Goal: Task Accomplishment & Management: Manage account settings

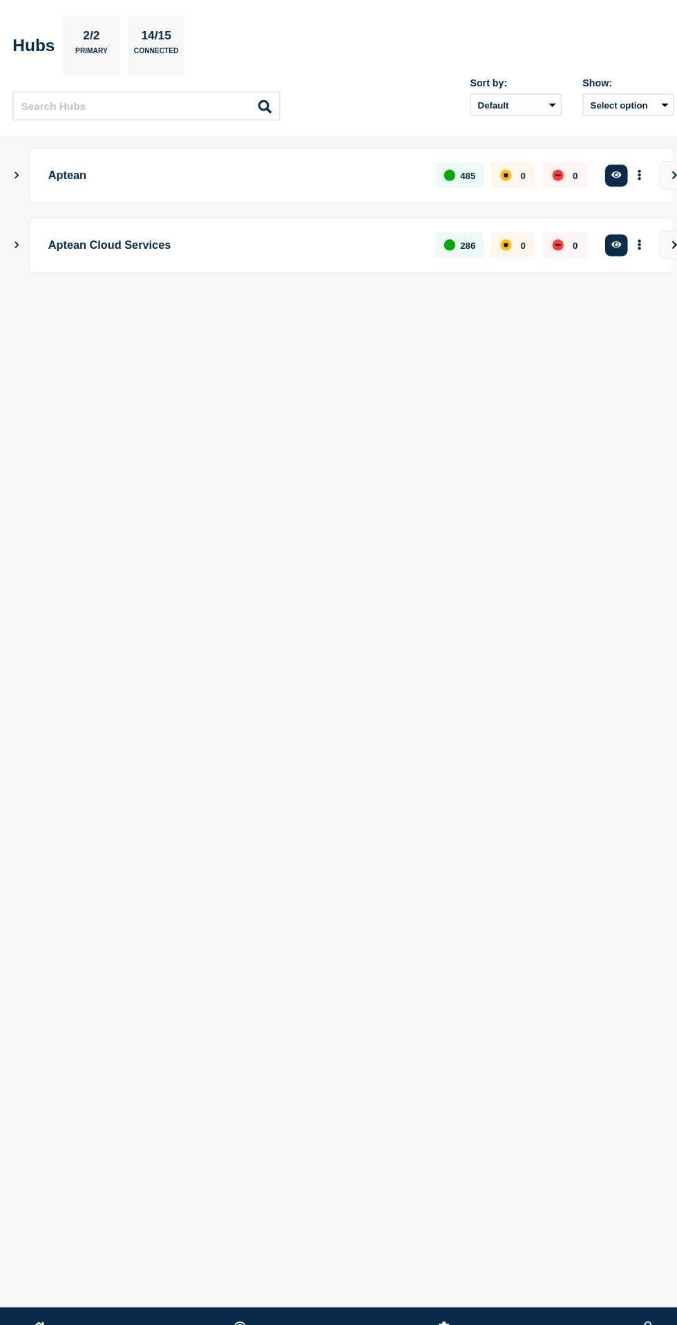
click at [19, 238] on icon "Show Connected Hubs" at bounding box center [16, 239] width 9 height 7
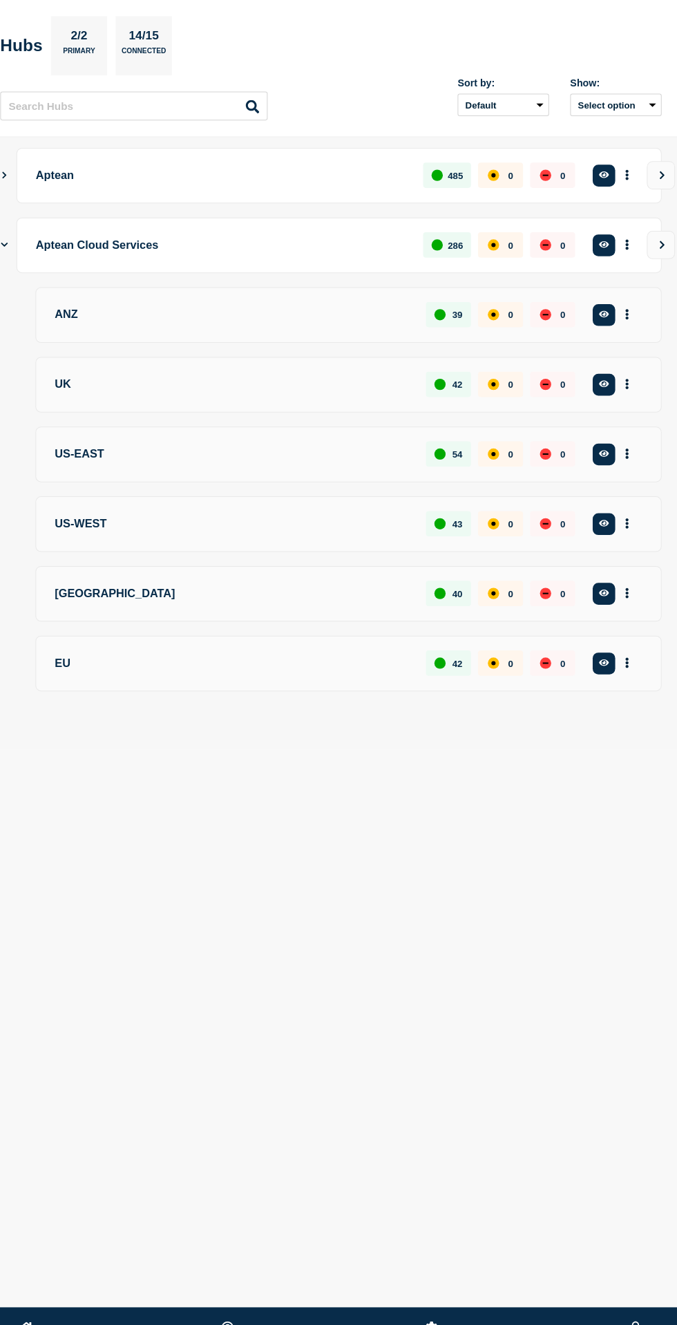
click at [16, 168] on icon "Show Connected Hubs" at bounding box center [16, 171] width 9 height 7
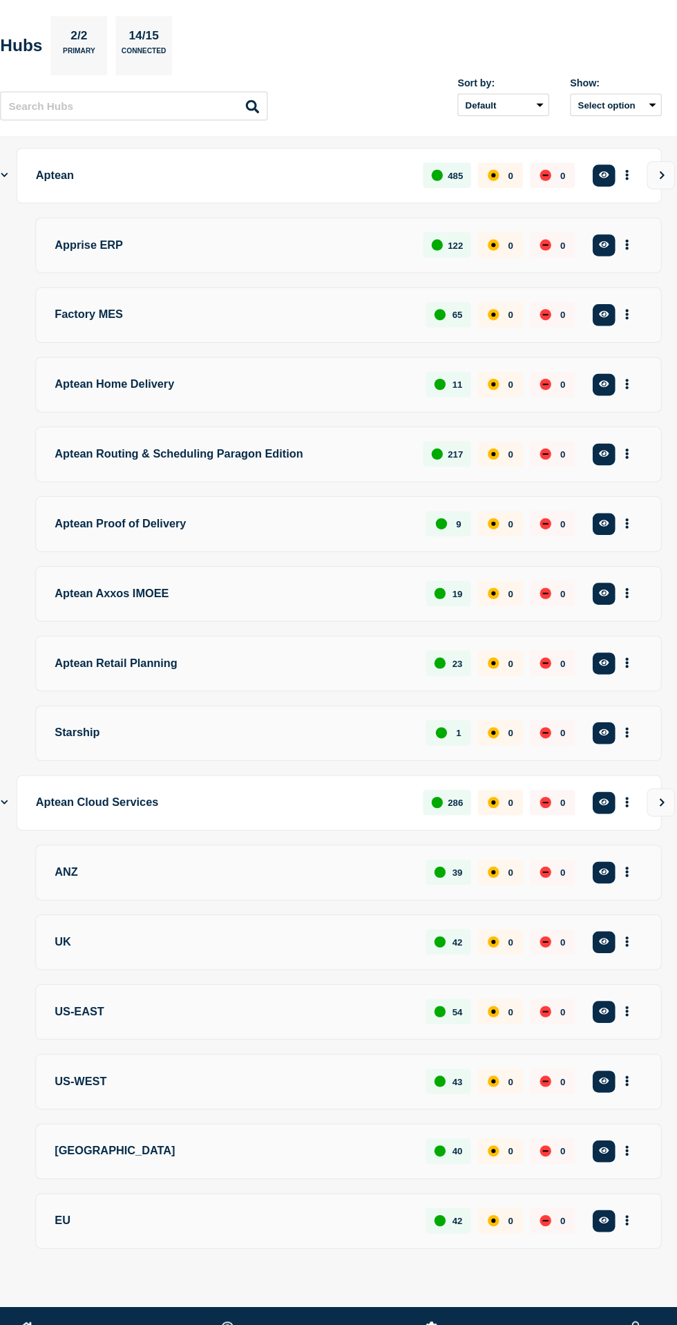
click at [585, 38] on section "Hubs 2/2 Primary 14/15 Connected" at bounding box center [337, 45] width 650 height 58
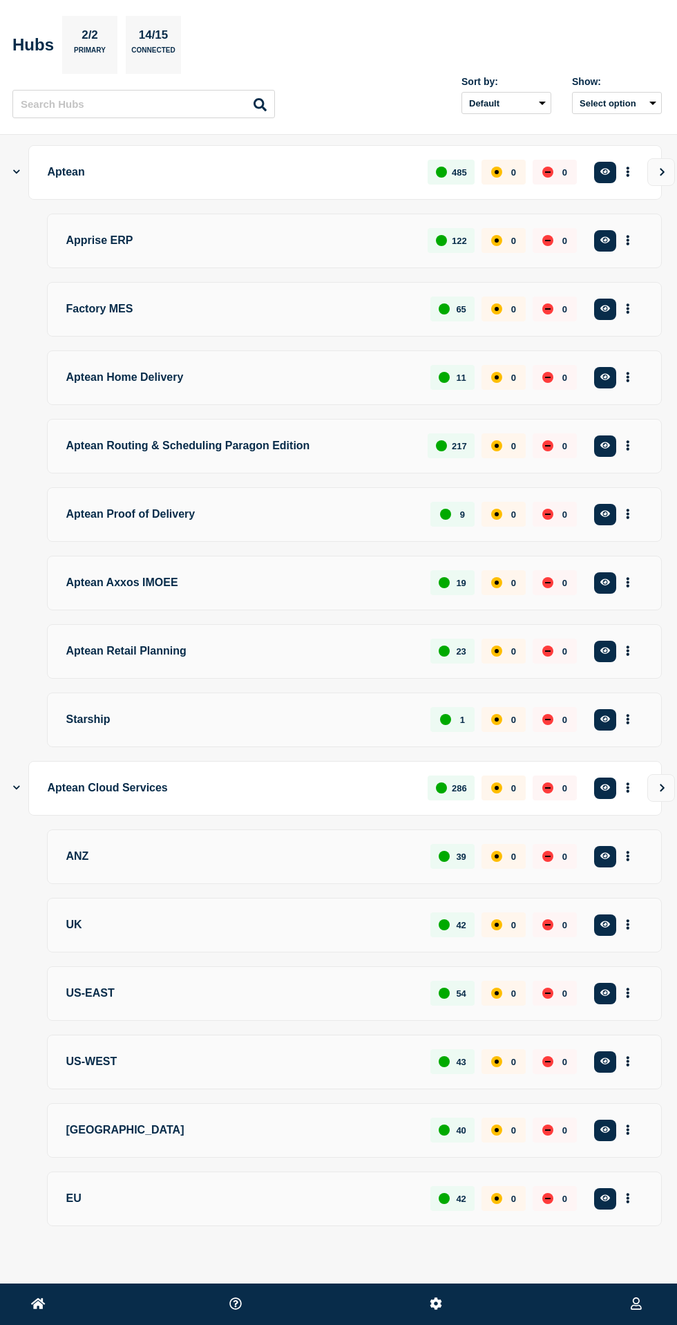
click at [443, 1304] on button at bounding box center [436, 1304] width 21 height 17
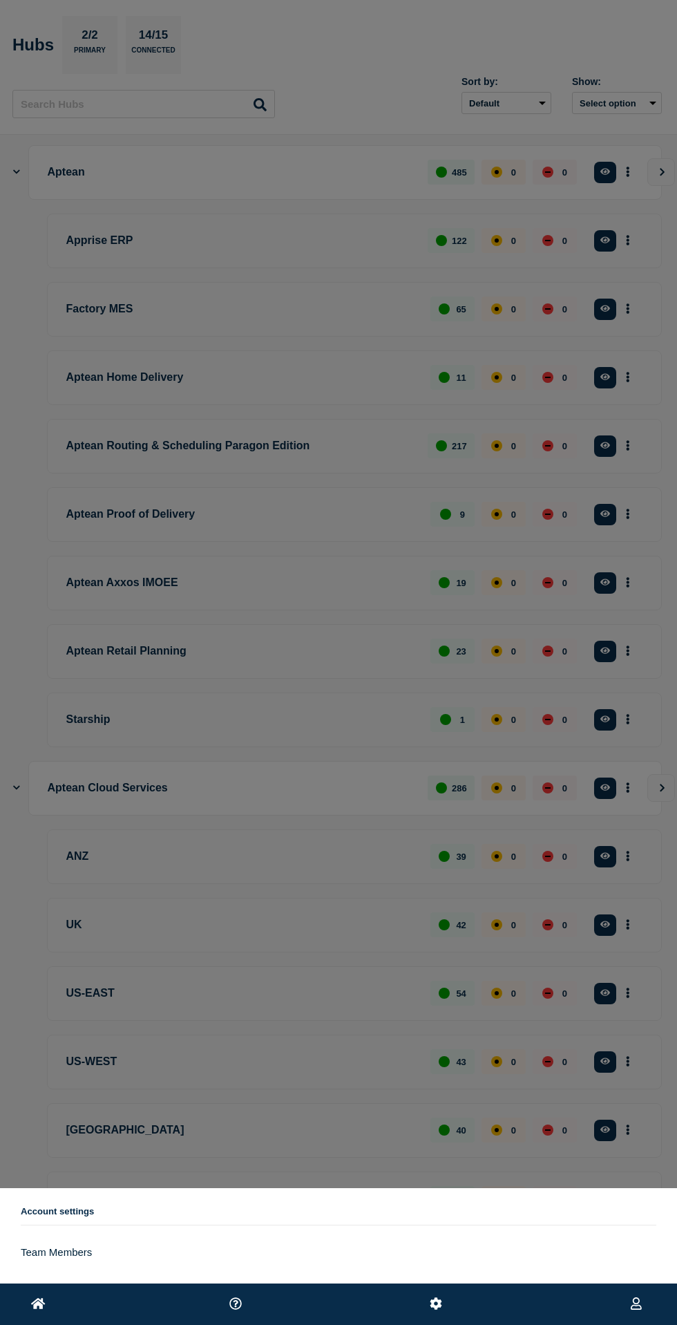
click at [80, 1252] on link "Team Members" at bounding box center [339, 1252] width 636 height 12
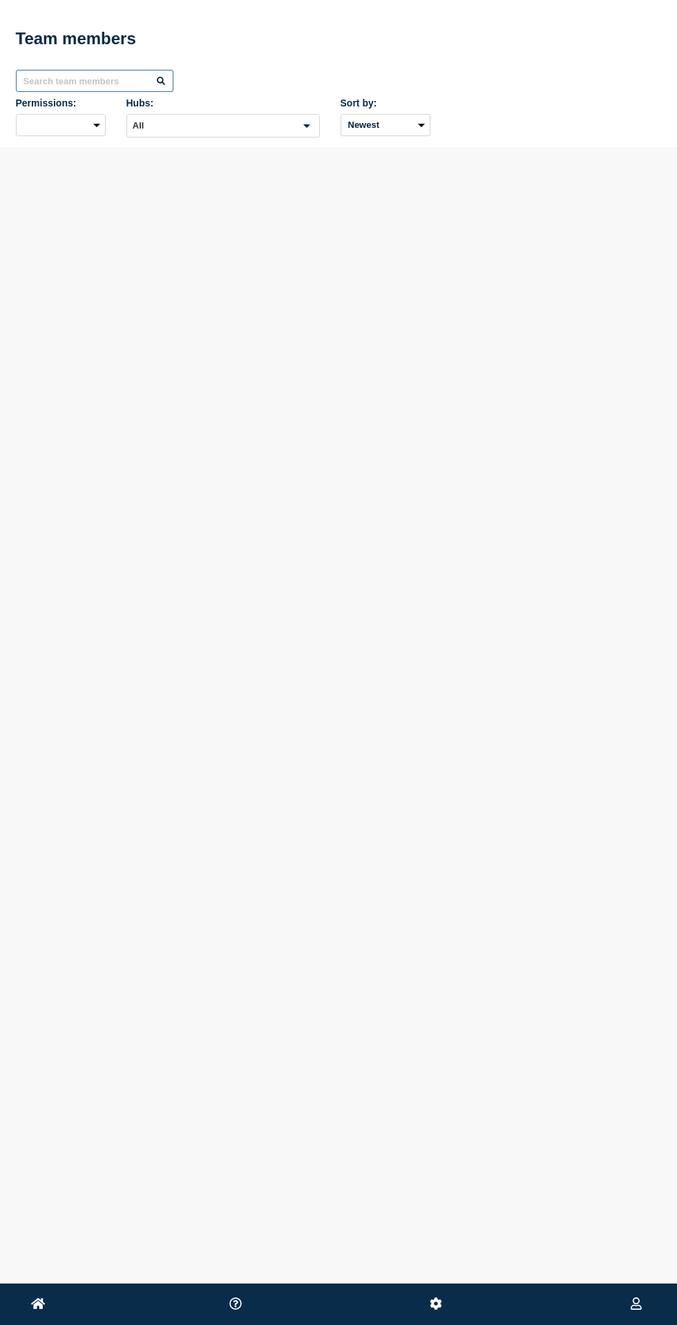
click at [77, 76] on input "text" at bounding box center [95, 81] width 158 height 22
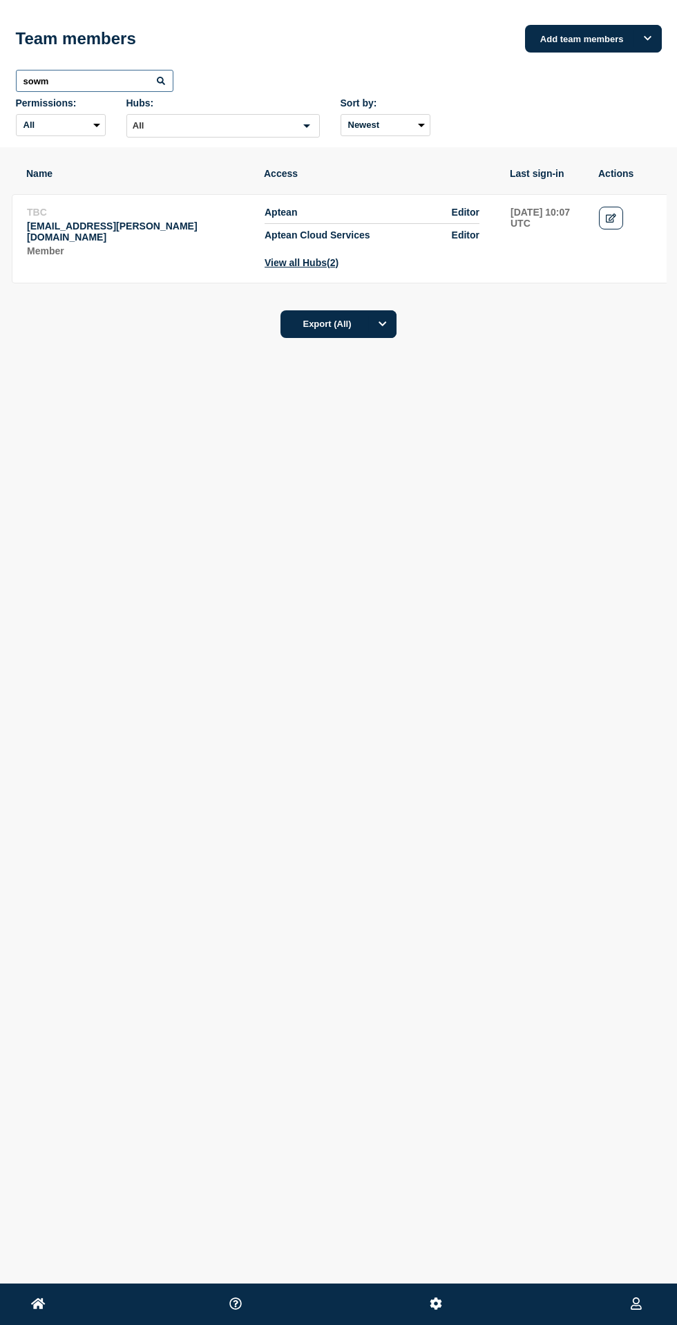
type input "sowm"
click at [615, 221] on icon "Edit" at bounding box center [611, 218] width 10 height 9
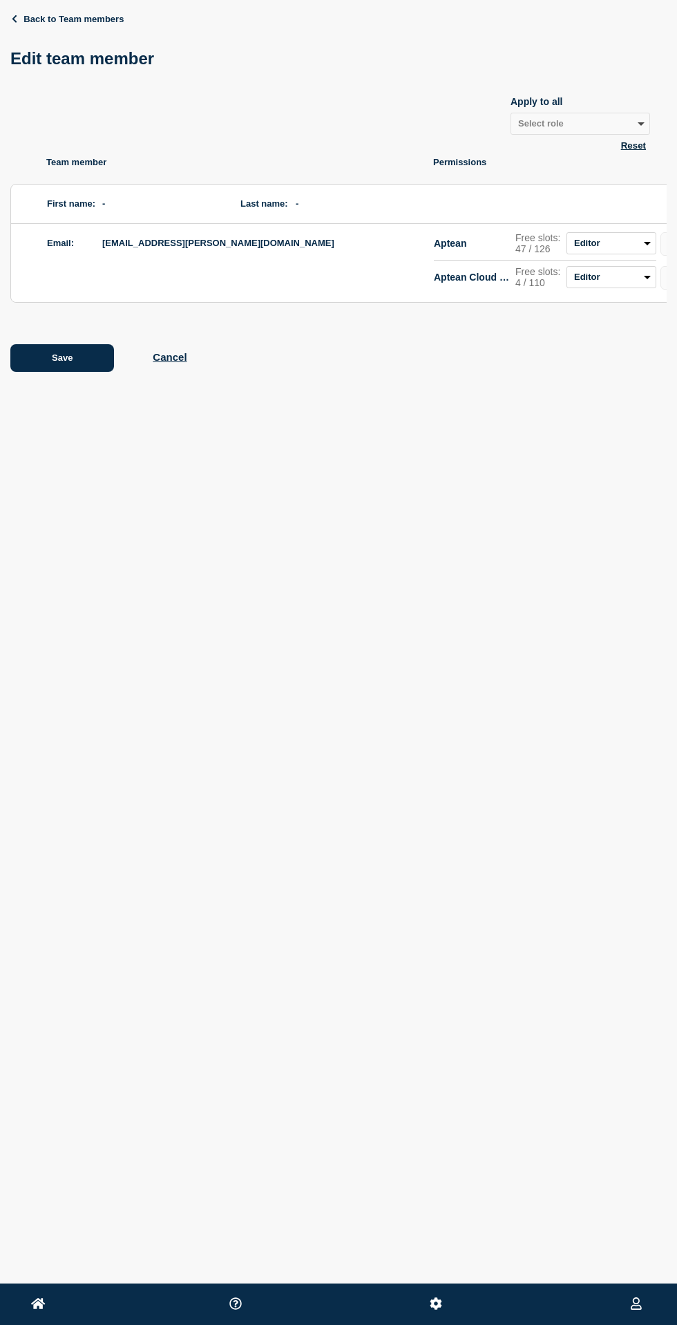
click at [14, 19] on icon at bounding box center [14, 19] width 9 height 8
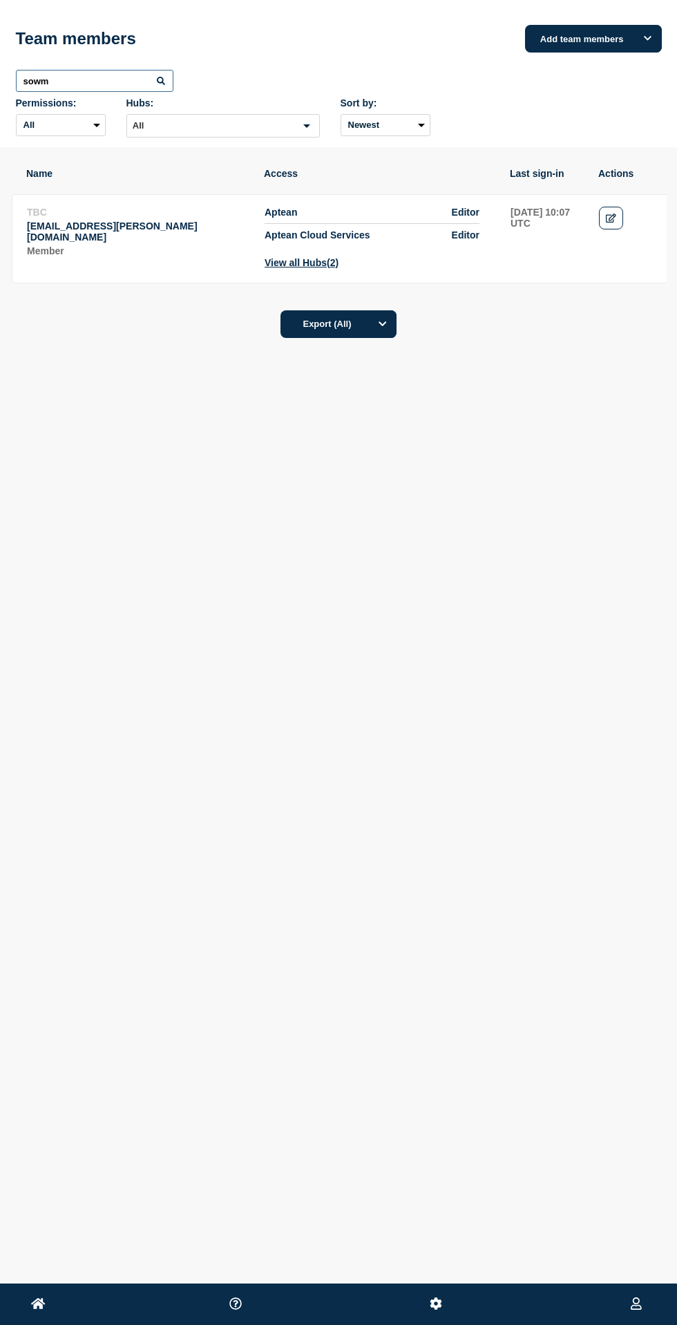
click at [61, 81] on input "sowm" at bounding box center [95, 81] width 158 height 22
type input "s"
type input "g"
type input "sowm"
click at [603, 218] on link "Edit" at bounding box center [611, 218] width 24 height 23
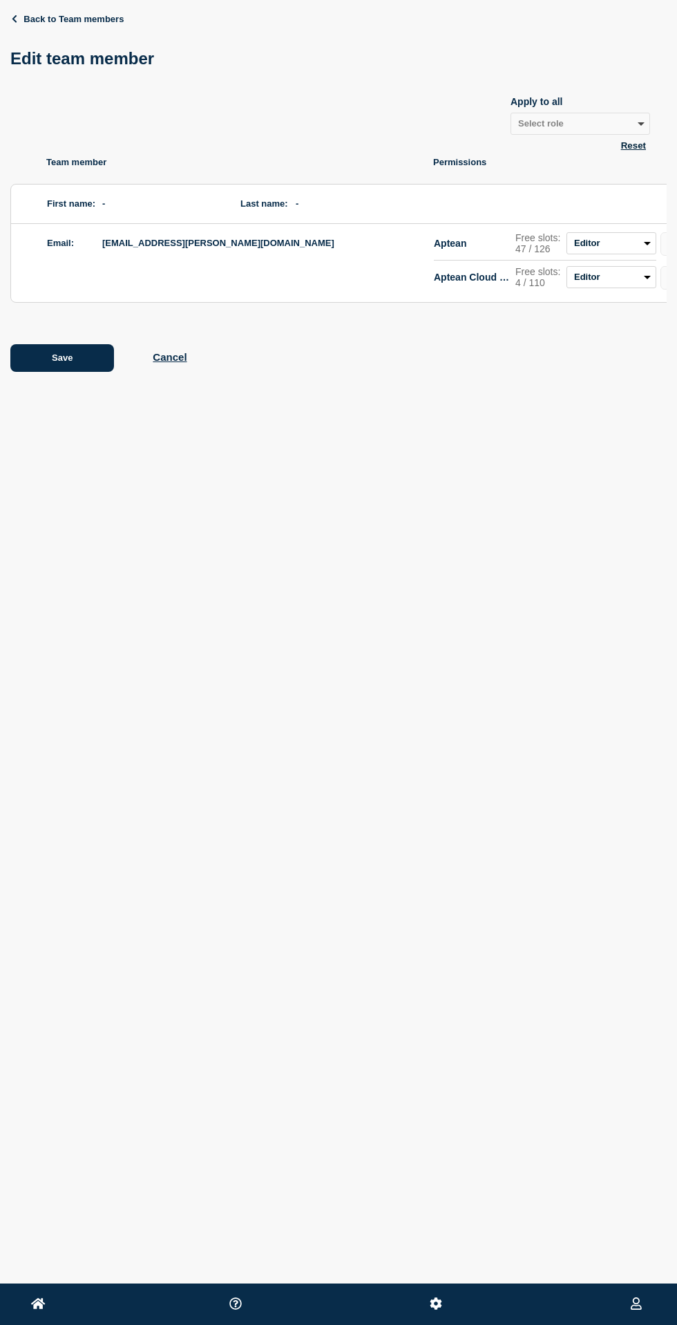
click at [30, 23] on link "Back to Team members" at bounding box center [66, 19] width 113 height 10
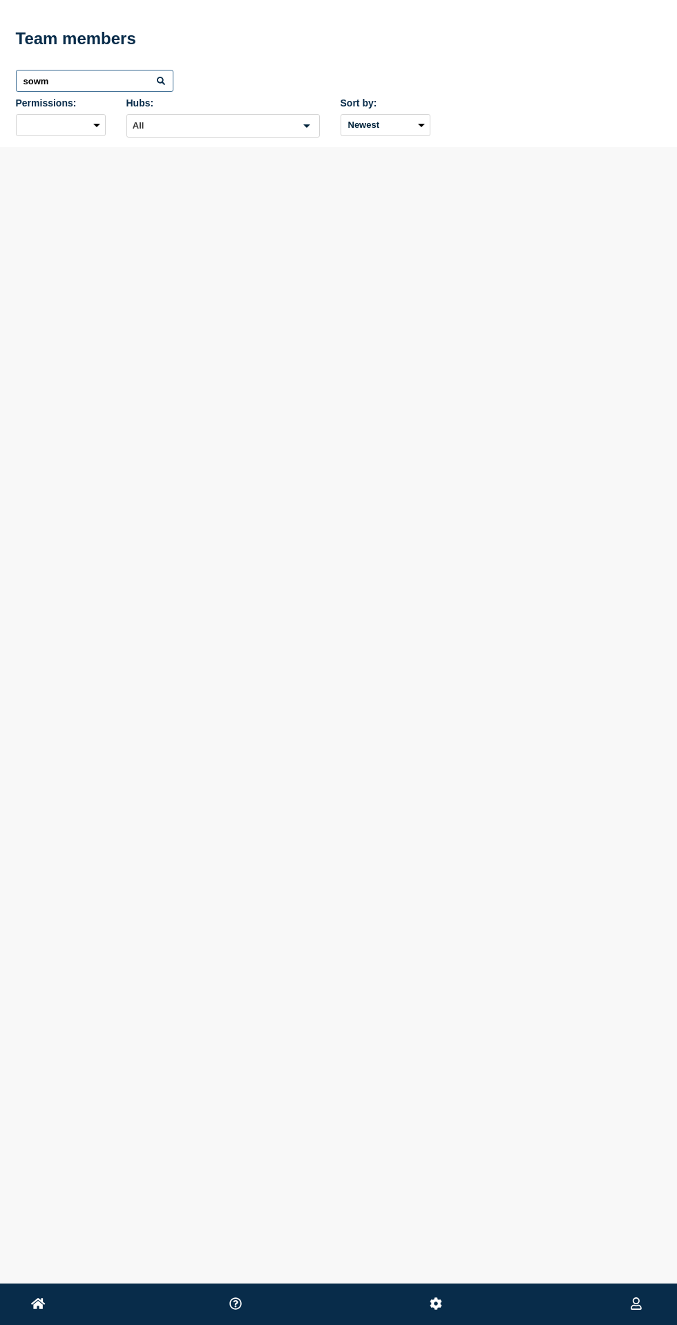
click at [90, 81] on input "sowm" at bounding box center [95, 81] width 158 height 22
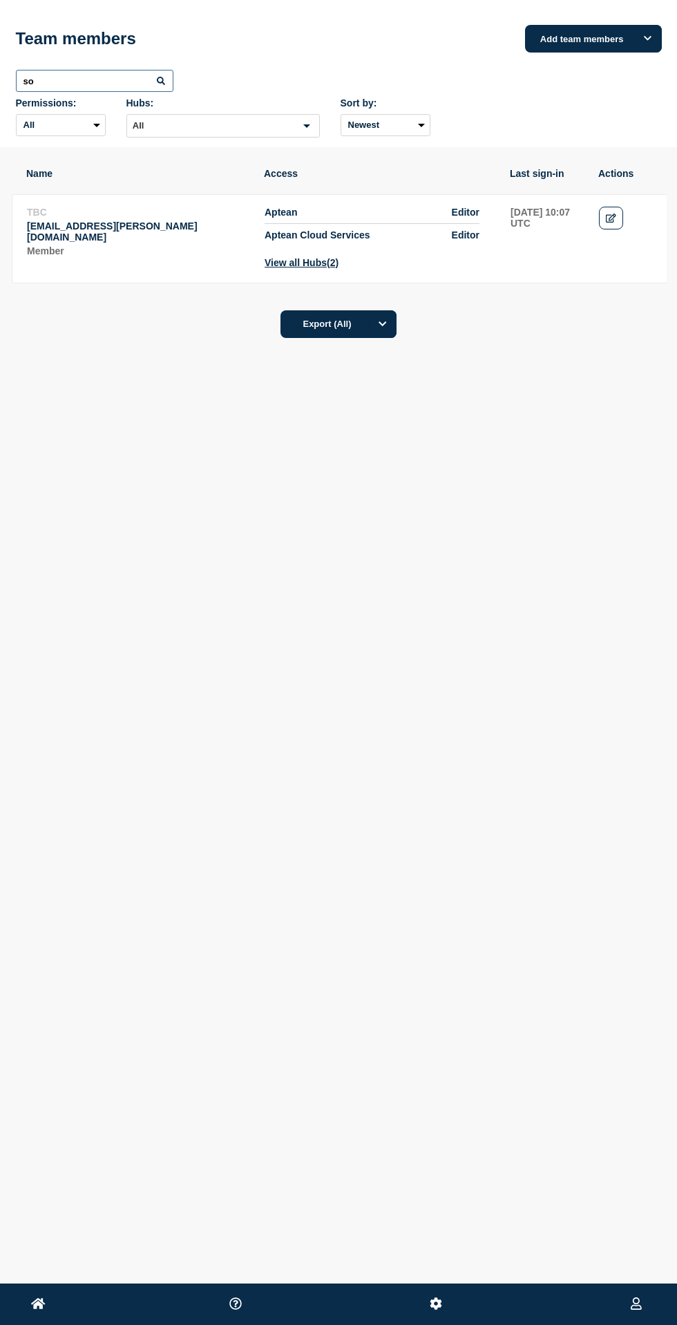
type input "s"
type input "tamil"
click at [610, 218] on icon "Edit" at bounding box center [611, 218] width 10 height 9
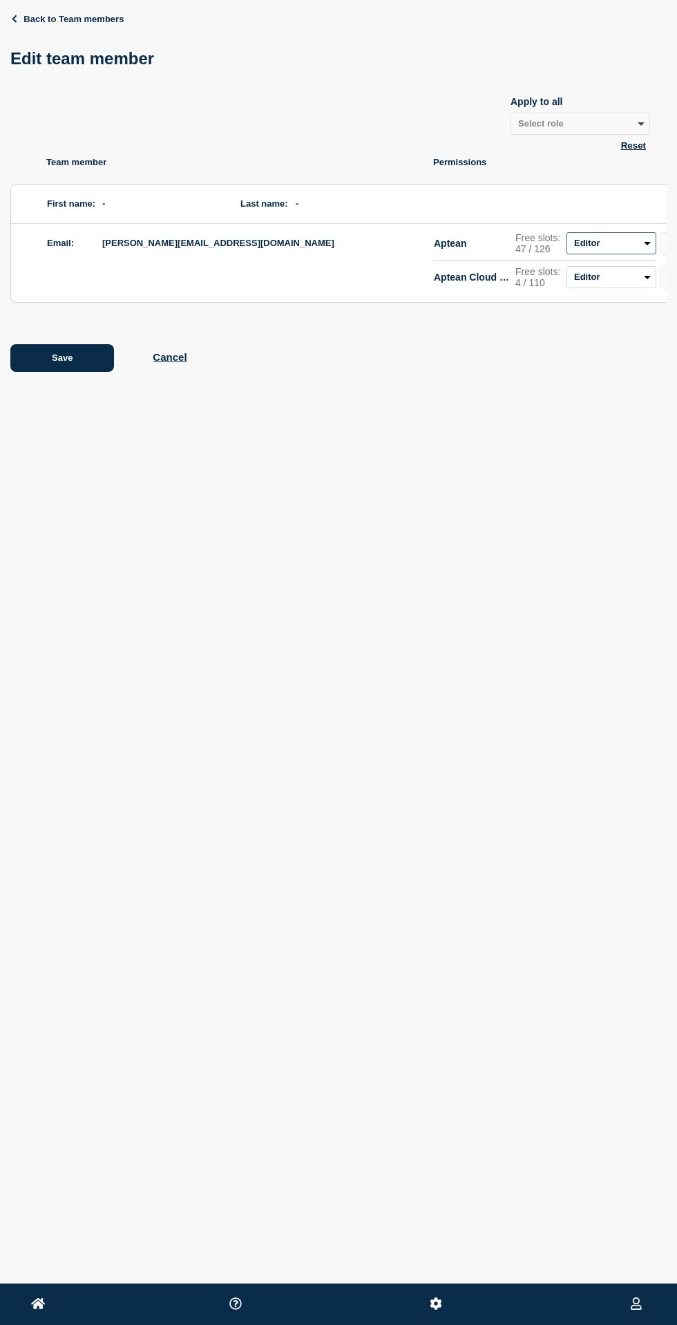
click at [639, 239] on select "Admin Manager Editor No access" at bounding box center [612, 243] width 90 height 22
select select "1"
click at [567, 232] on select "Admin Manager Editor No access" at bounding box center [612, 243] width 90 height 22
click at [634, 284] on select "Admin Manager Editor No access" at bounding box center [612, 277] width 90 height 22
select select "1"
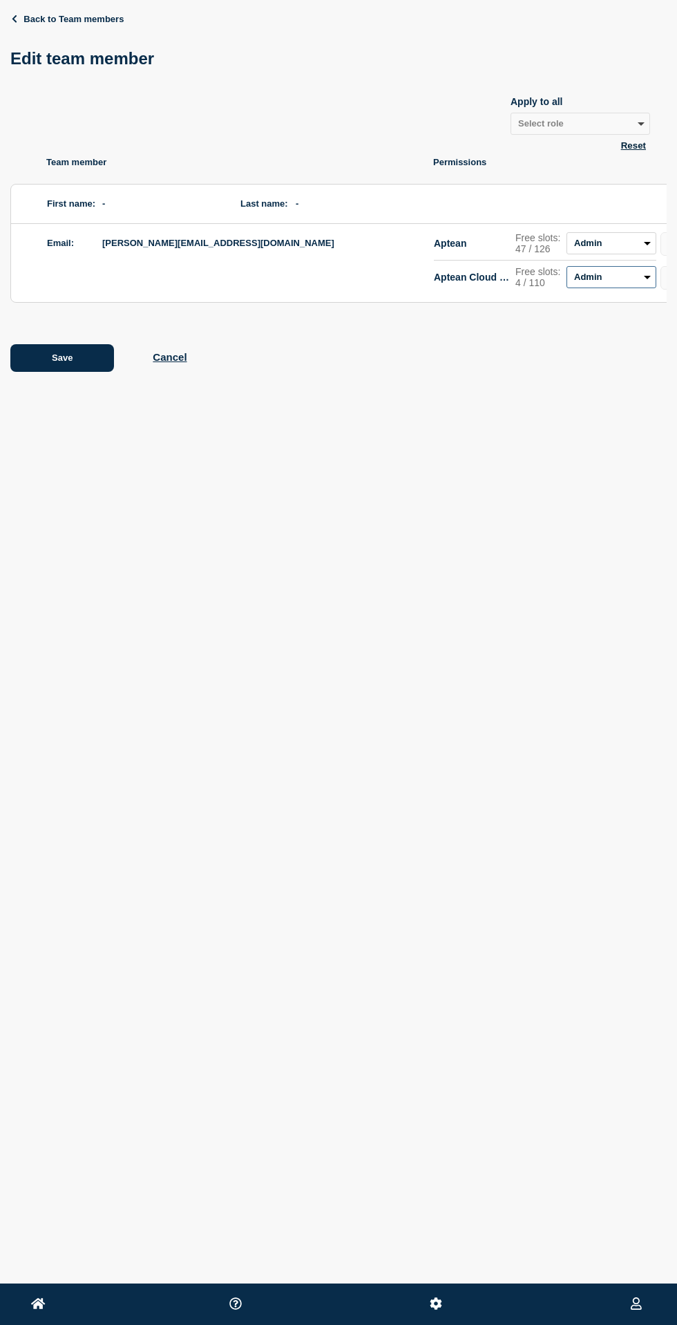
click at [567, 267] on select "Admin Manager Editor No access" at bounding box center [612, 277] width 90 height 22
click at [62, 359] on button "Save" at bounding box center [62, 358] width 104 height 28
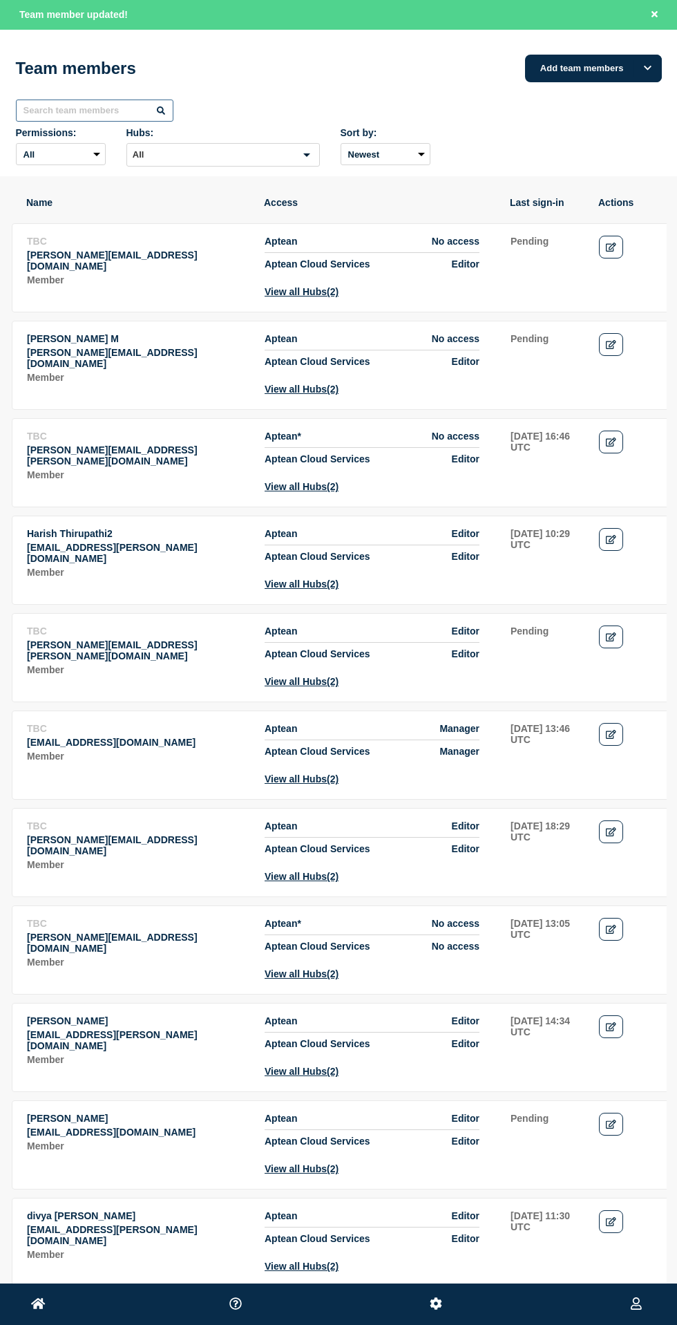
click at [91, 111] on input "text" at bounding box center [95, 111] width 158 height 22
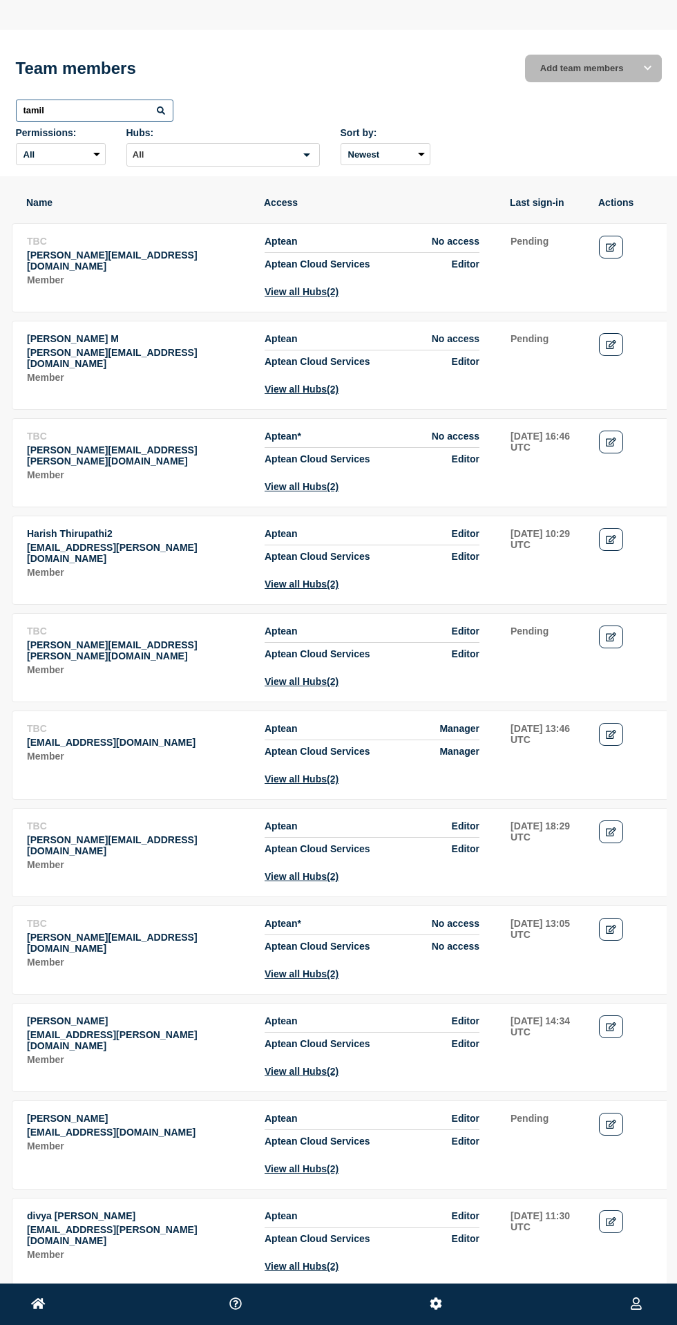
type input "tamil"
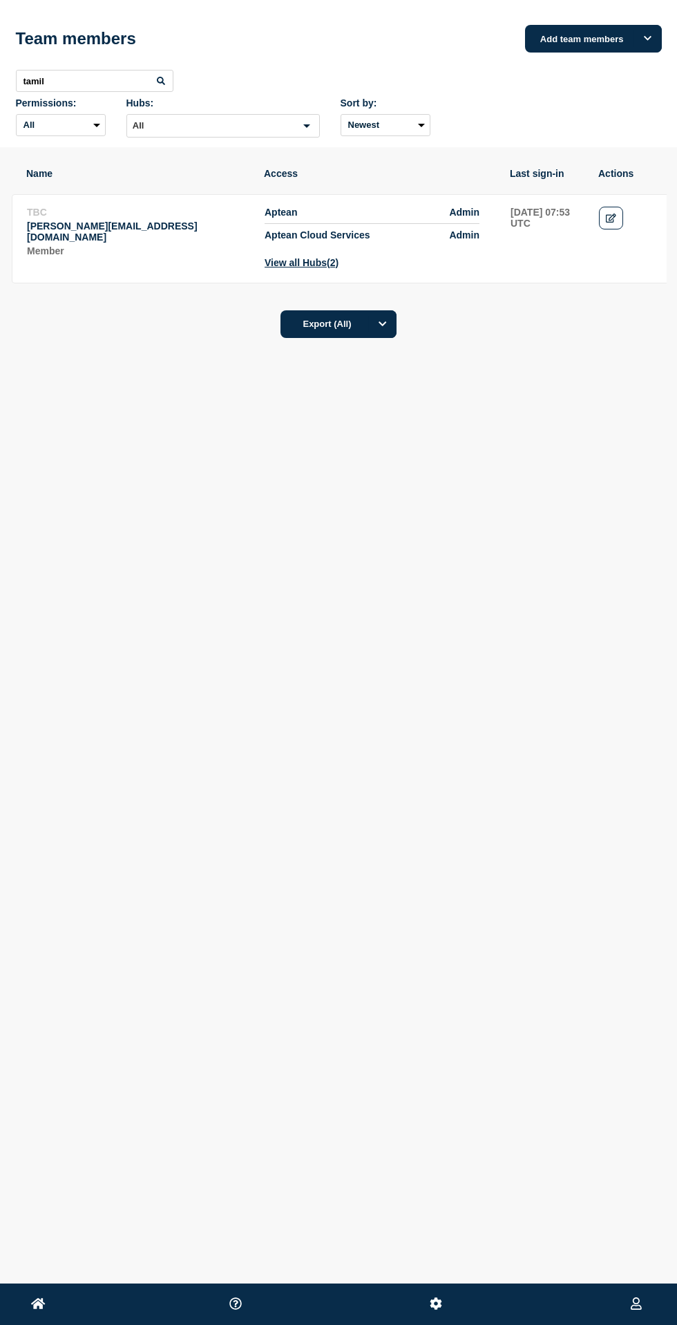
click at [610, 213] on link "Edit" at bounding box center [611, 218] width 24 height 23
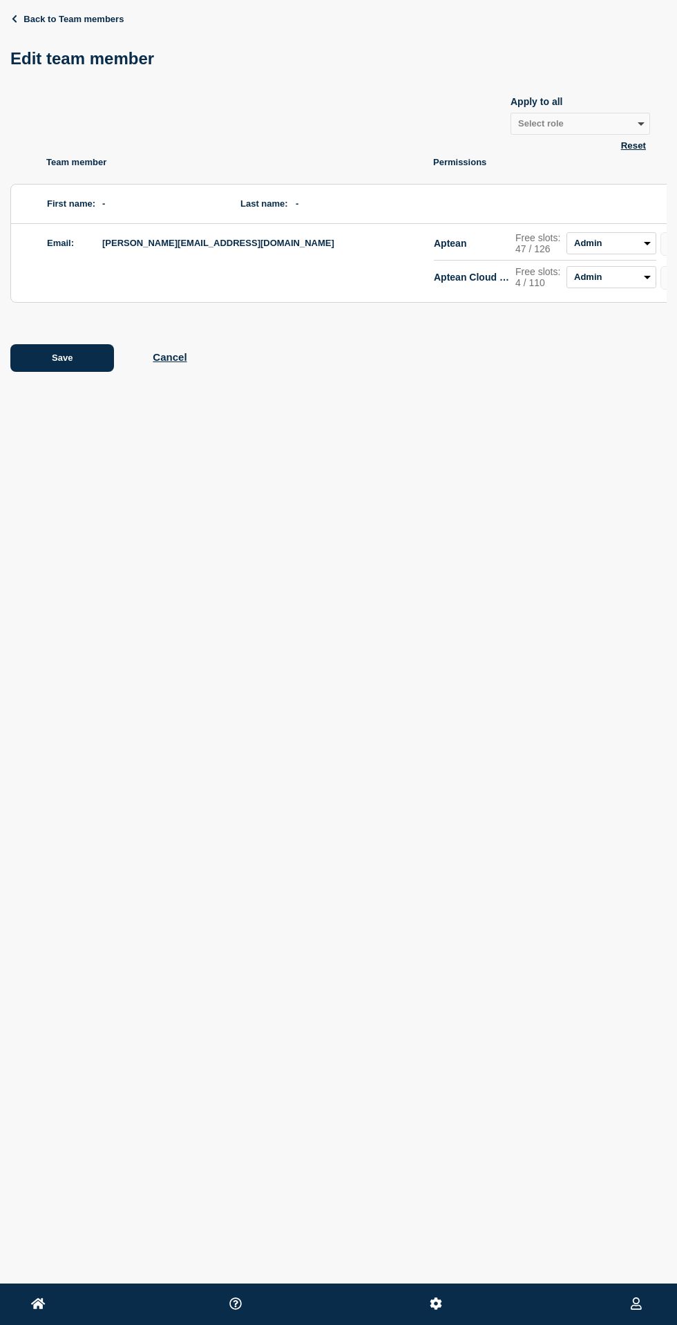
click at [452, 238] on p "Aptean" at bounding box center [472, 243] width 76 height 11
click at [633, 238] on select "Admin Manager Editor No access" at bounding box center [612, 243] width 90 height 22
click at [35, 20] on link "Back to Team members" at bounding box center [66, 19] width 113 height 10
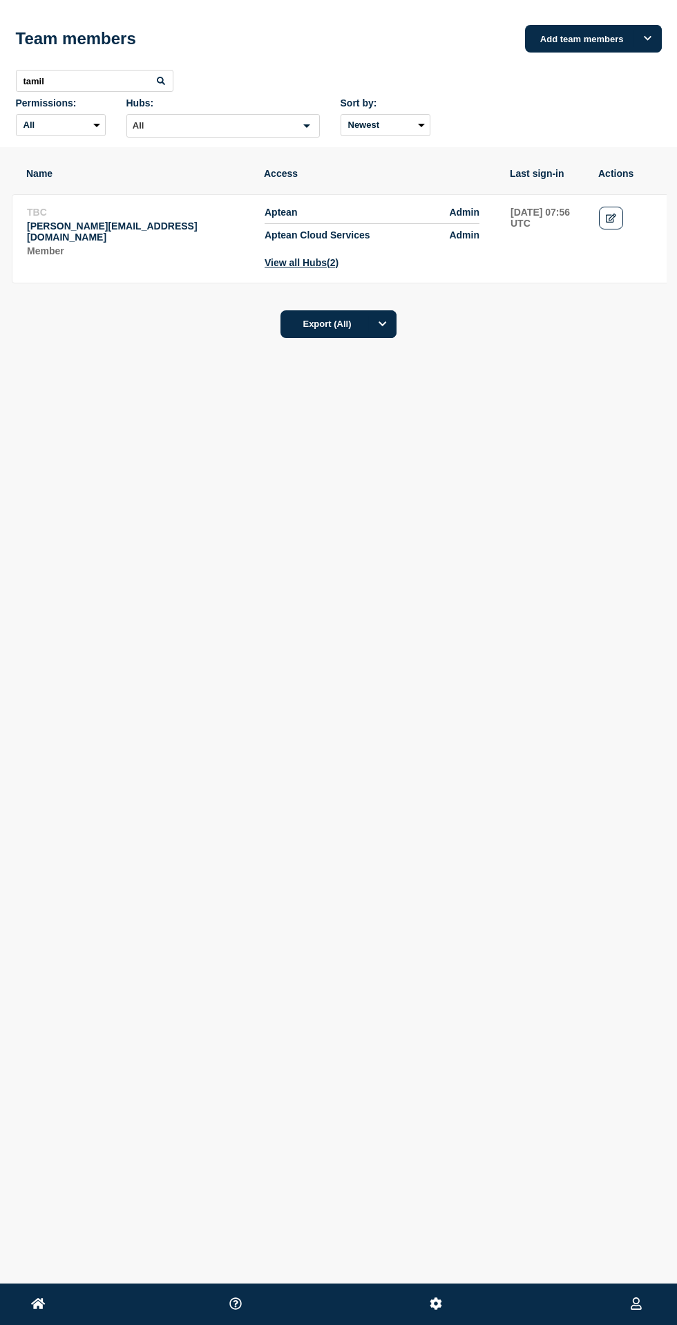
click at [39, 1308] on icon at bounding box center [38, 1303] width 15 height 13
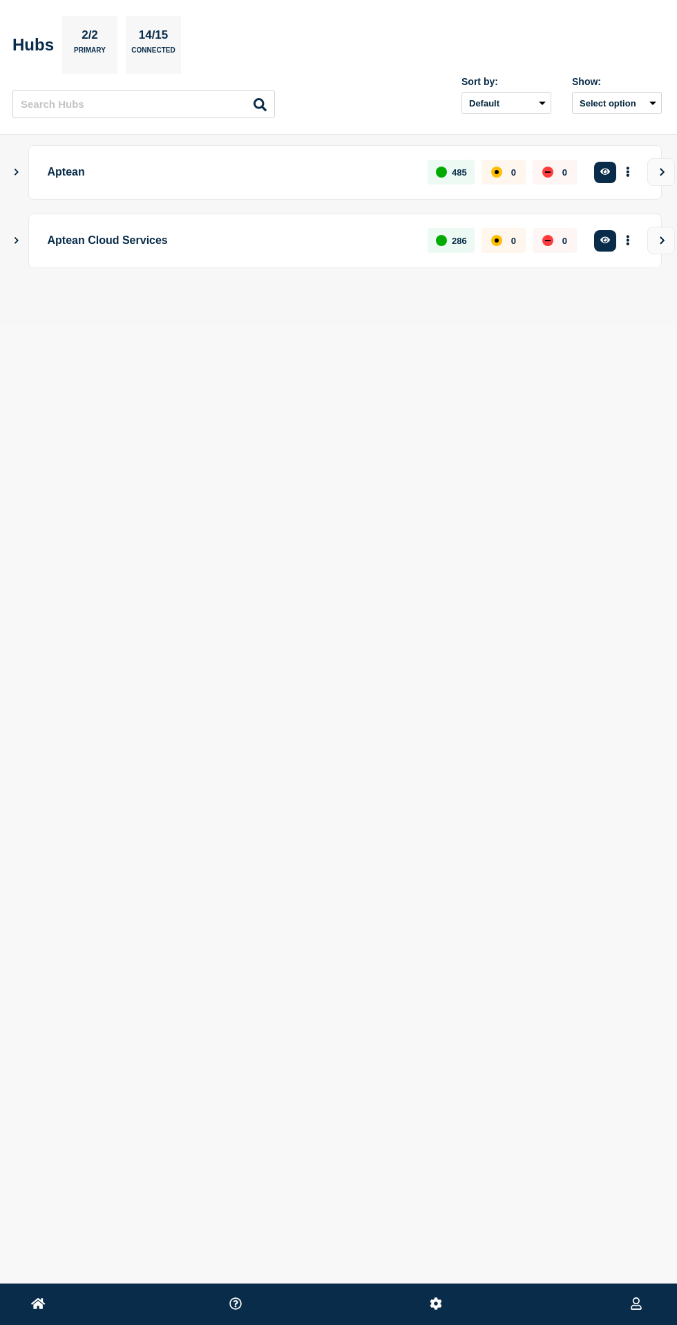
click at [663, 1301] on ul at bounding box center [338, 1303] width 677 height 41
click at [636, 1301] on icon at bounding box center [636, 1303] width 11 height 13
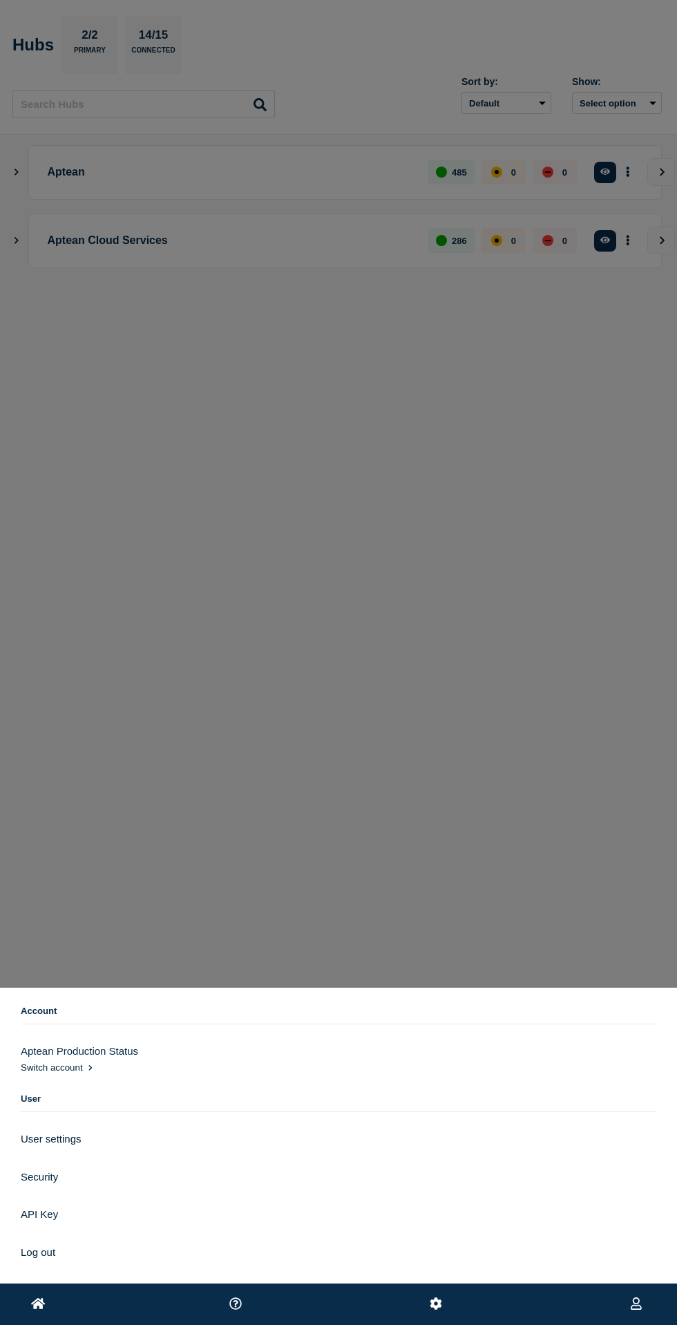
click at [464, 1324] on ul at bounding box center [338, 1303] width 677 height 41
click at [445, 1304] on button at bounding box center [436, 1304] width 21 height 17
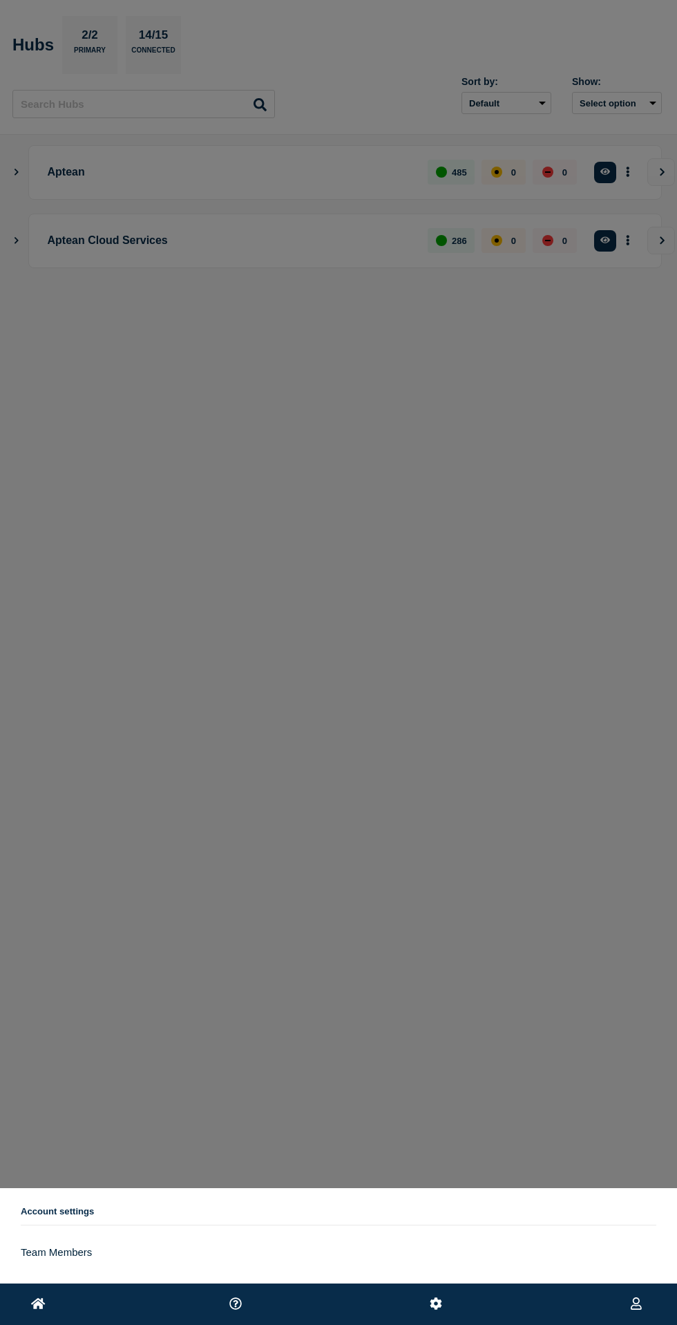
click at [62, 1218] on h2 "Account settings" at bounding box center [339, 1215] width 636 height 19
click at [39, 1203] on ul "Account settings Team Members" at bounding box center [339, 1235] width 636 height 75
click at [38, 1303] on icon at bounding box center [38, 1303] width 15 height 11
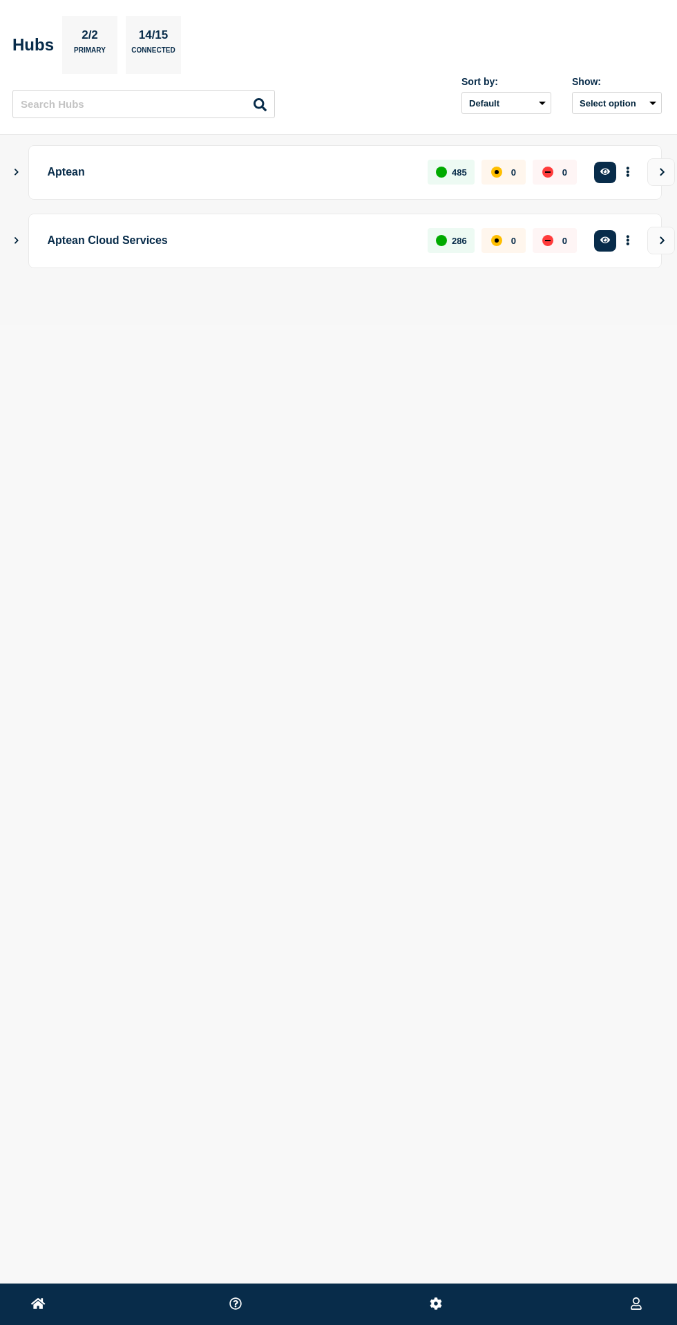
click at [436, 1303] on icon at bounding box center [436, 1303] width 13 height 13
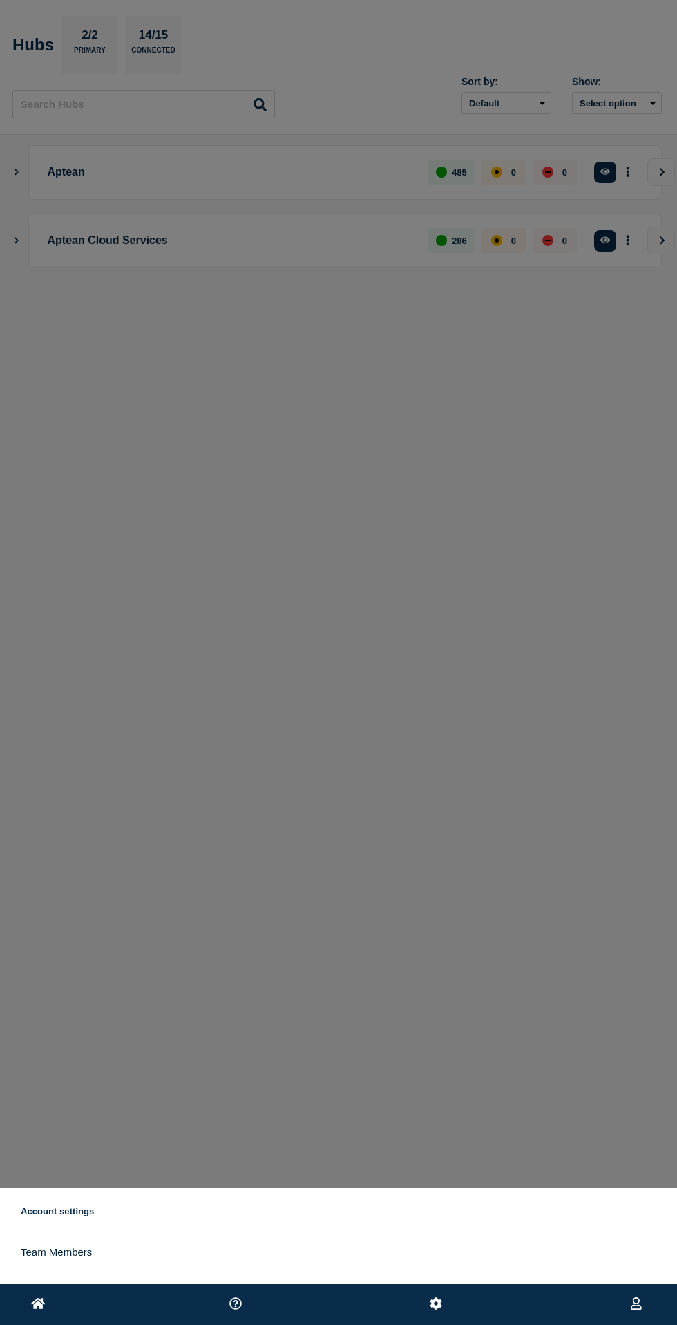
click at [38, 1303] on icon at bounding box center [38, 1303] width 15 height 11
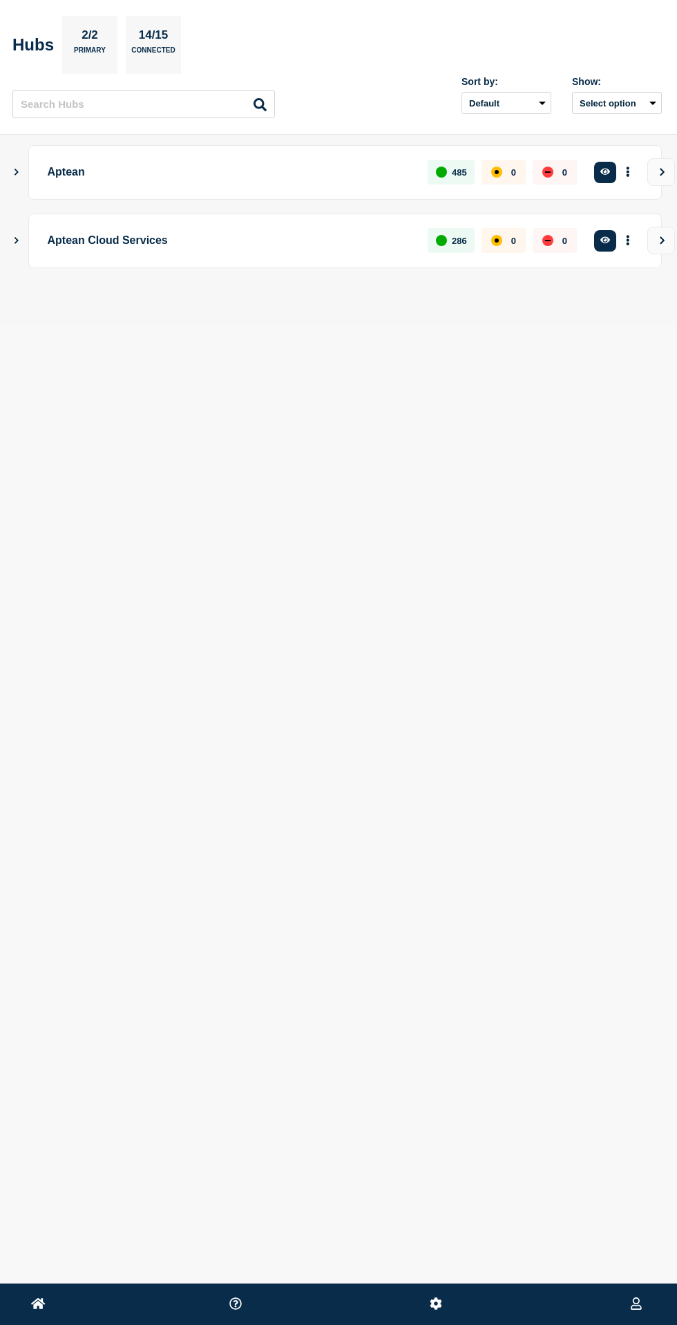
click at [637, 1303] on icon at bounding box center [636, 1303] width 11 height 13
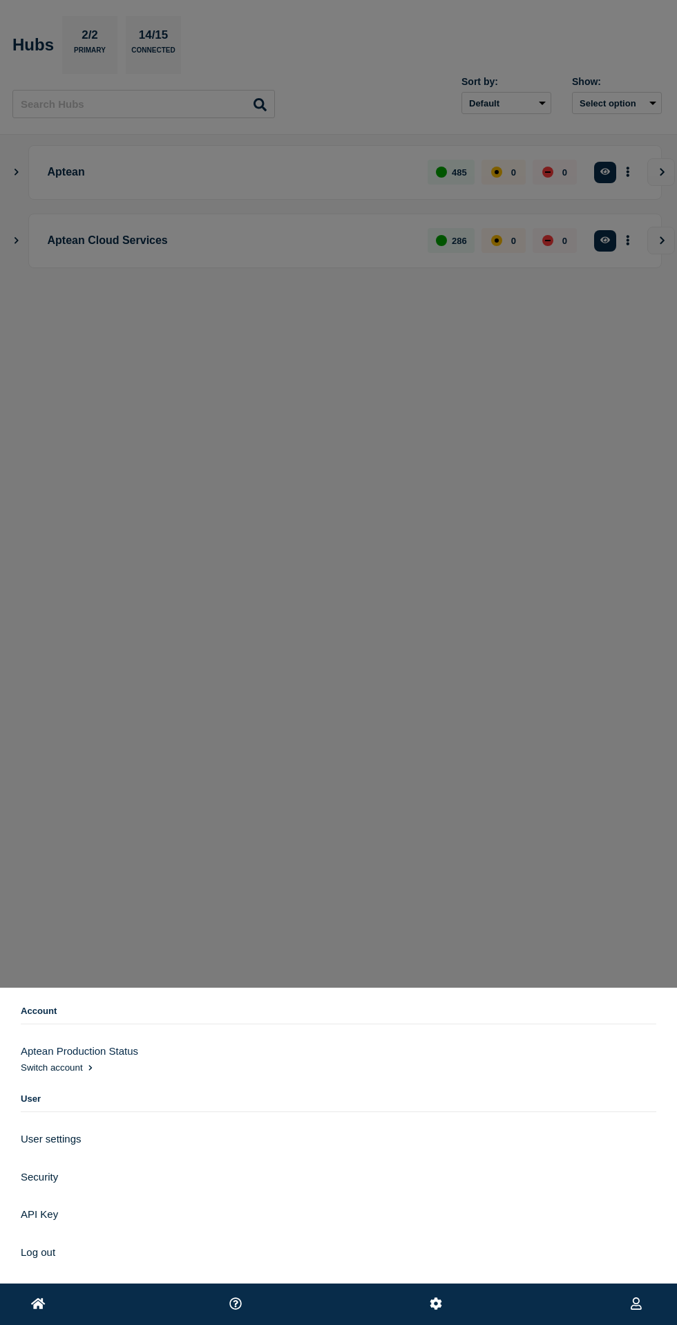
click at [45, 1307] on icon at bounding box center [38, 1303] width 15 height 13
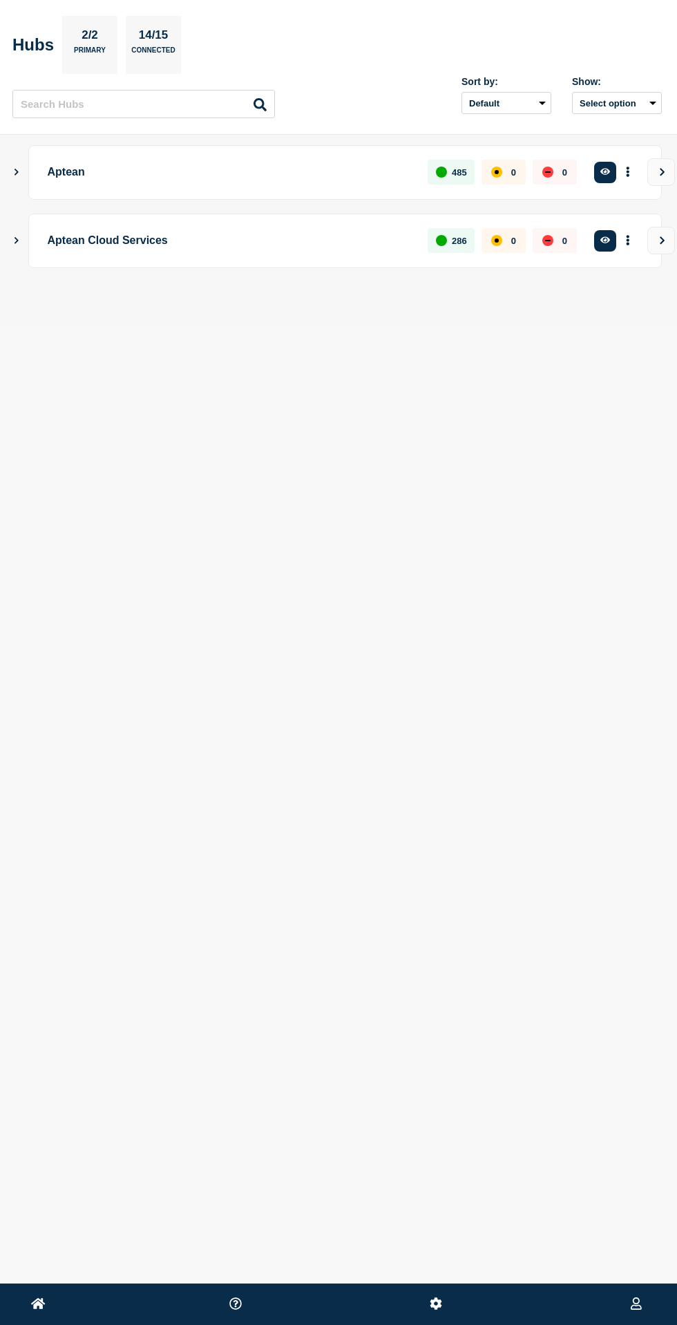
click at [39, 1304] on icon at bounding box center [38, 1303] width 15 height 11
click at [435, 1303] on icon at bounding box center [436, 1303] width 13 height 13
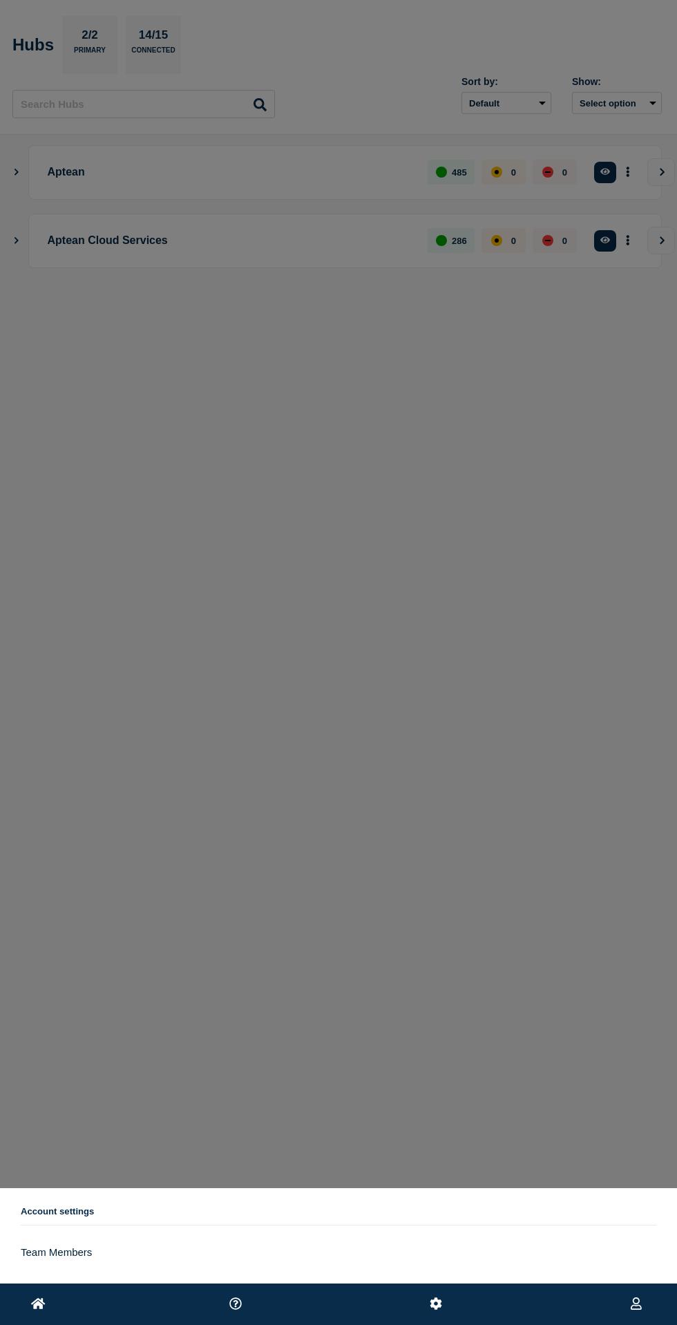
click at [64, 1188] on nav "Account settings Team Members" at bounding box center [338, 1235] width 677 height 95
click at [74, 1221] on h2 "Account settings" at bounding box center [339, 1215] width 636 height 19
click at [86, 1207] on h2 "Account settings" at bounding box center [339, 1215] width 636 height 19
click at [538, 1023] on div at bounding box center [338, 626] width 677 height 1252
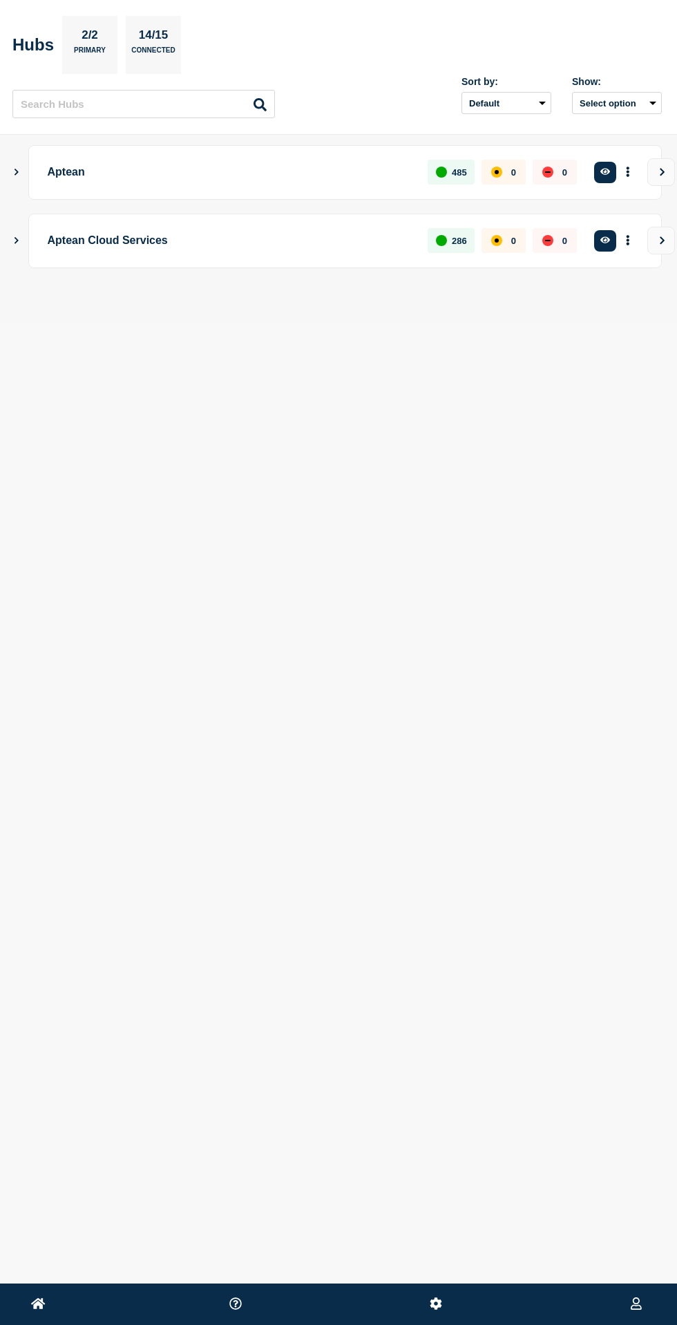
click at [444, 1304] on button at bounding box center [436, 1304] width 21 height 17
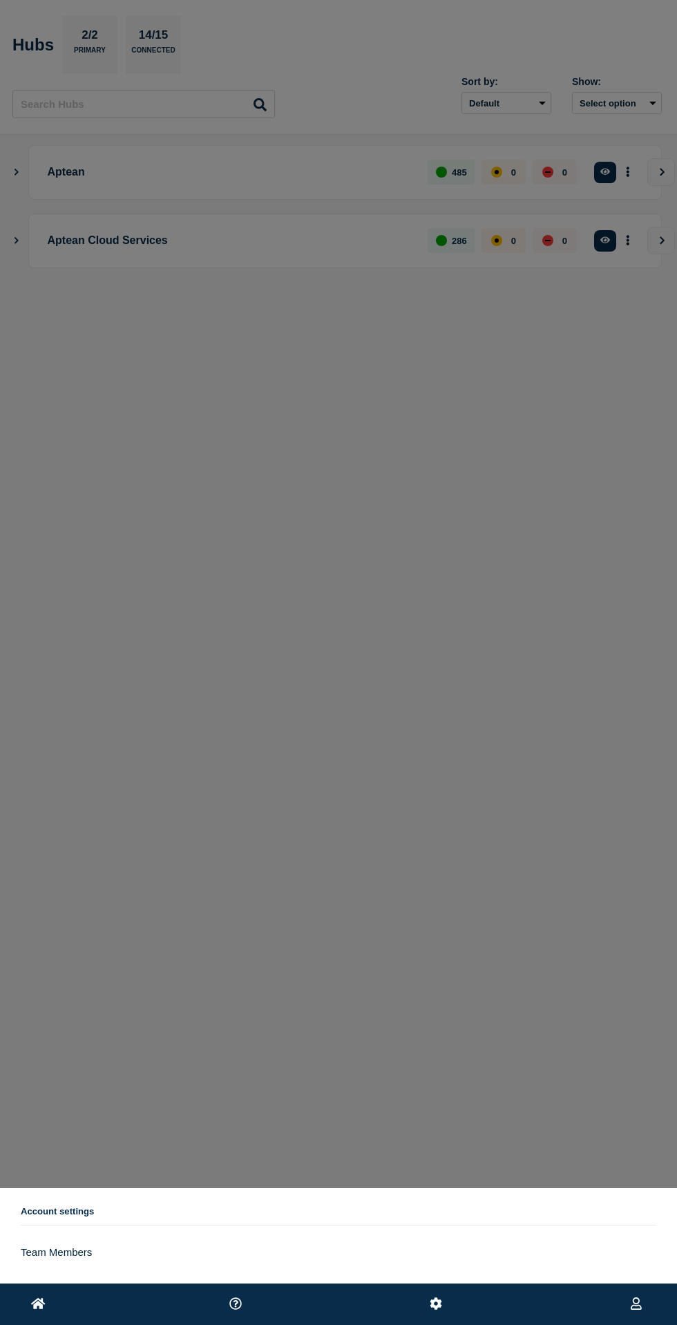
click at [65, 1206] on ul "Account settings Team Members" at bounding box center [339, 1235] width 636 height 75
